Goal: Task Accomplishment & Management: Manage account settings

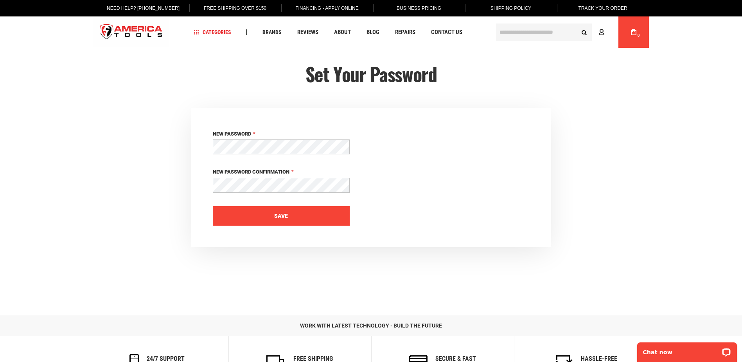
click at [274, 210] on button "Save" at bounding box center [281, 216] width 137 height 20
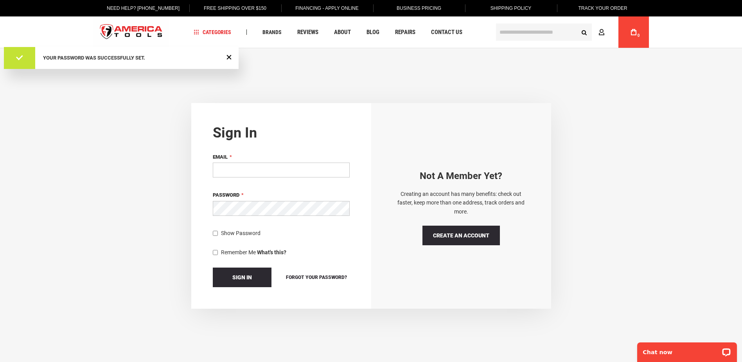
click at [239, 176] on input "Email" at bounding box center [281, 169] width 137 height 15
type input "*"
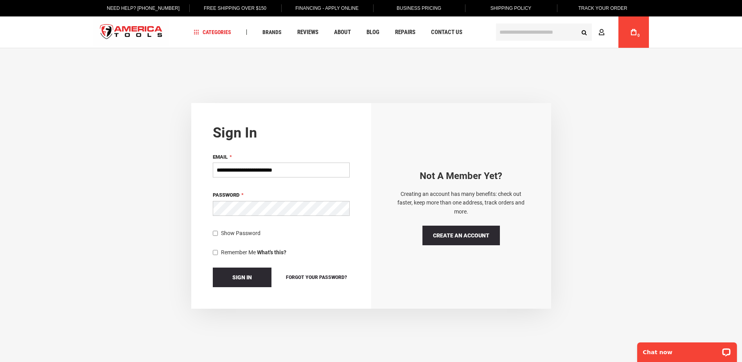
type input "**********"
click at [242, 277] on span "Sign In" at bounding box center [242, 277] width 20 height 6
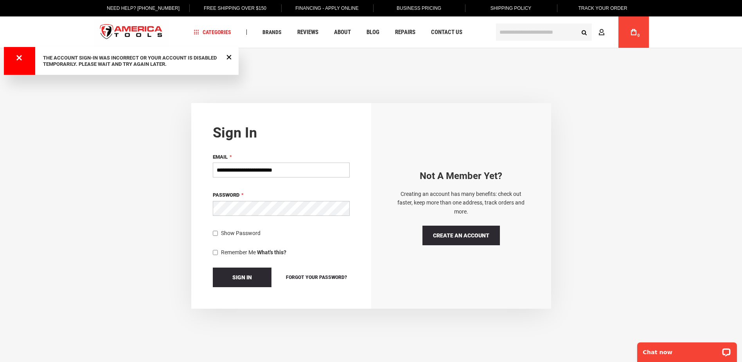
click at [232, 56] on div "Close Message" at bounding box center [229, 57] width 10 height 10
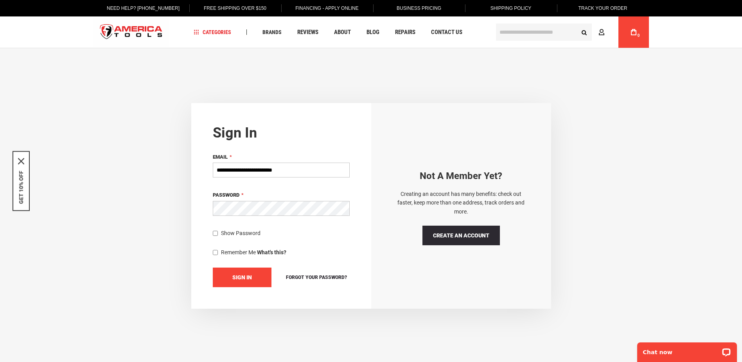
click at [248, 277] on span "Sign In" at bounding box center [242, 277] width 20 height 6
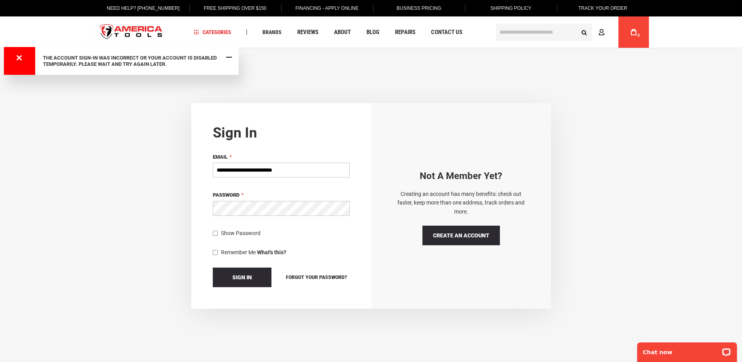
click at [230, 55] on span "Close Message" at bounding box center [229, 57] width 6 height 6
